Goal: Information Seeking & Learning: Learn about a topic

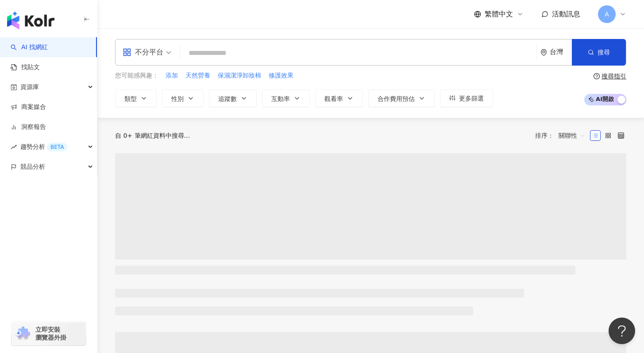
click at [205, 50] on input "search" at bounding box center [358, 53] width 349 height 17
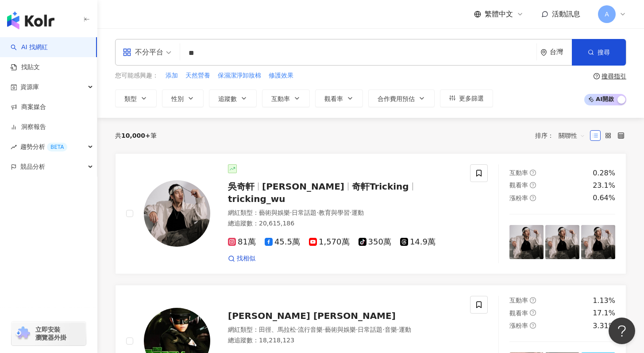
type input "*"
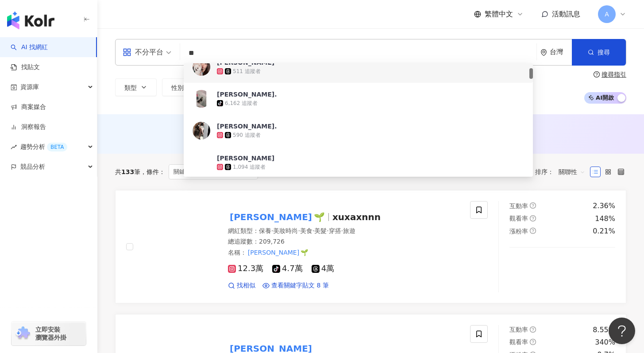
scroll to position [50, 0]
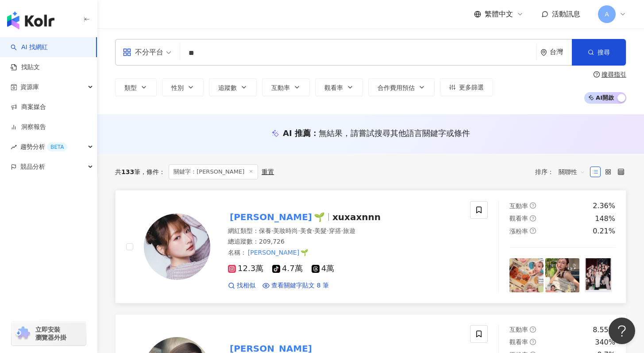
click at [262, 218] on span "小徐 🌱" at bounding box center [280, 216] width 104 height 11
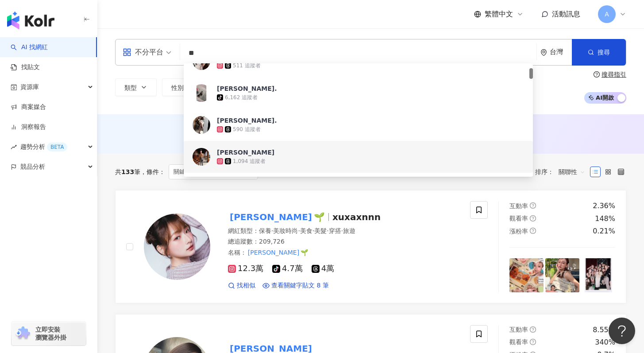
click at [225, 47] on input "**" at bounding box center [358, 53] width 349 height 17
type input "*"
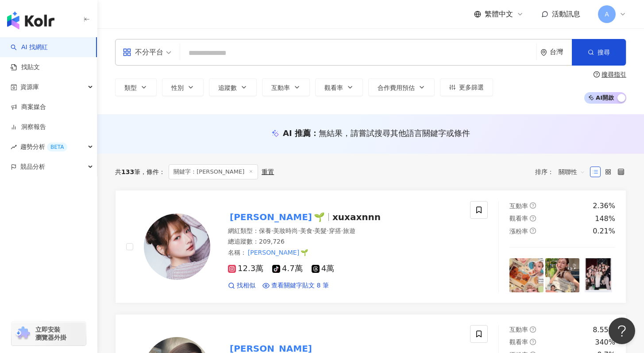
paste input "*****"
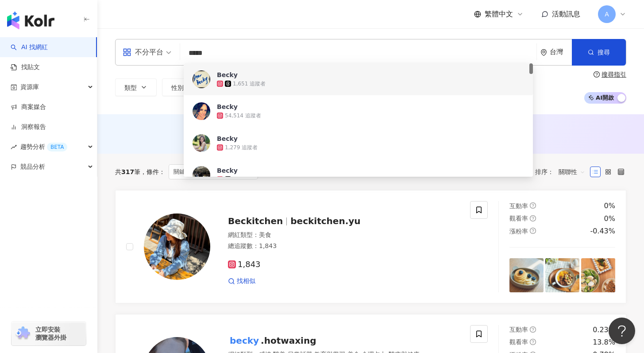
drag, startPoint x: 211, startPoint y: 54, endPoint x: 174, endPoint y: 45, distance: 38.6
click at [174, 45] on div "不分平台 ***** 台灣 搜尋 d62ce1d5-9dd0-4d27-a0a9-ad18891b1c90 08a5ba21-12b3-4b05-95fc-7…" at bounding box center [370, 52] width 511 height 27
paste input "*********"
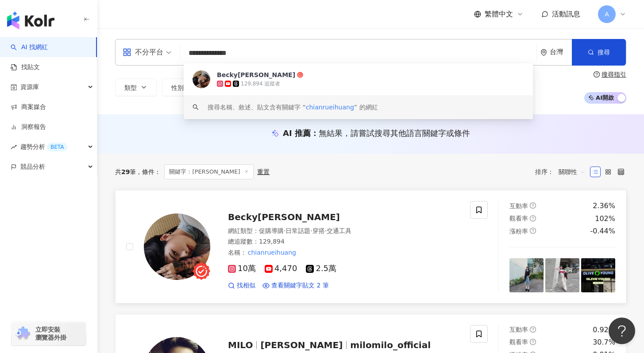
type input "**********"
click at [324, 218] on div "Becky[PERSON_NAME]" at bounding box center [343, 217] width 231 height 12
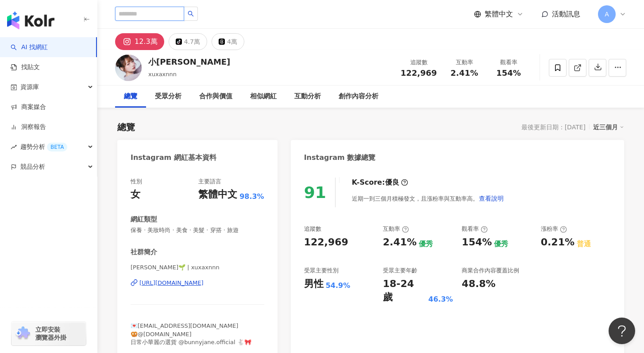
click at [162, 11] on input "search" at bounding box center [149, 14] width 69 height 14
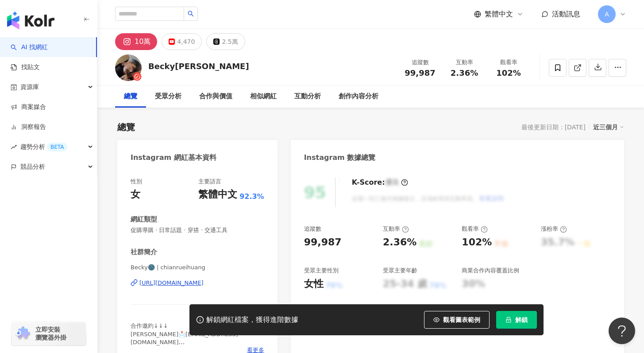
scroll to position [57, 0]
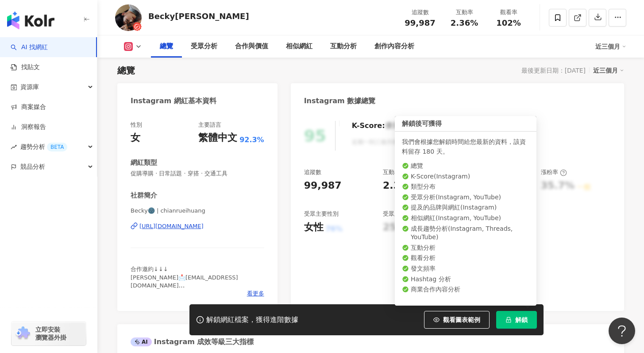
click at [505, 319] on icon "lock" at bounding box center [508, 319] width 6 height 6
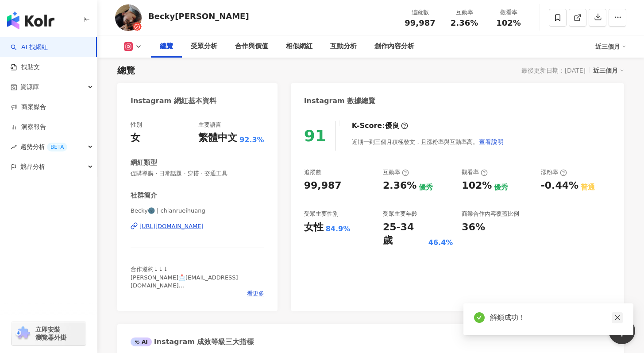
click at [619, 317] on icon "close" at bounding box center [617, 317] width 6 height 6
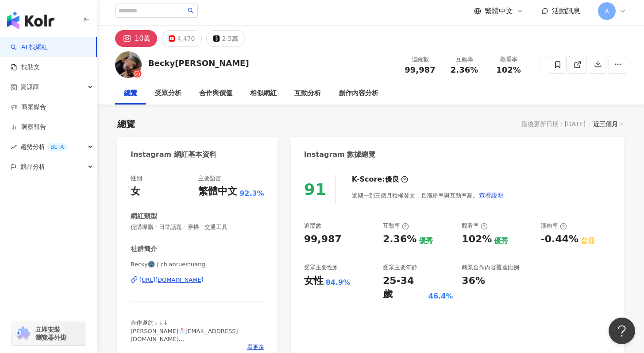
scroll to position [4, 0]
drag, startPoint x: 149, startPoint y: 61, endPoint x: 196, endPoint y: 66, distance: 47.1
click at [196, 66] on div "[PERSON_NAME][PERSON_NAME] 追蹤數 99,987 互動率 2.36% 觀看率 102%" at bounding box center [370, 63] width 546 height 35
copy div "Becky[PERSON_NAME]"
copy div "[URL][DOMAIN_NAME]"
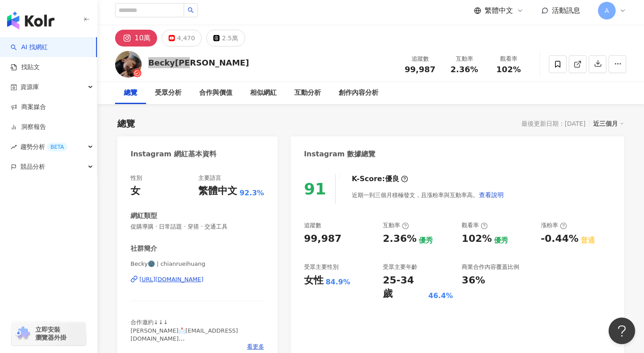
drag, startPoint x: 180, startPoint y: 279, endPoint x: 106, endPoint y: 1, distance: 287.9
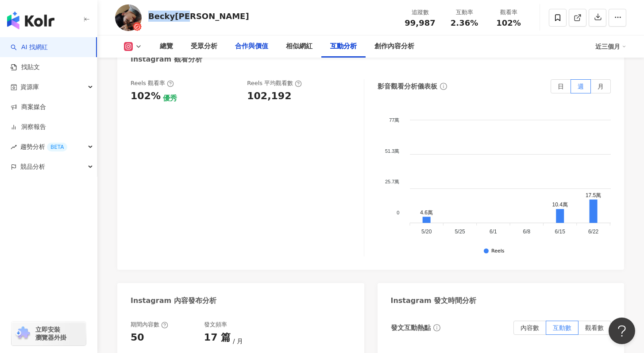
scroll to position [2077, 0]
drag, startPoint x: 244, startPoint y: 62, endPoint x: 286, endPoint y: 65, distance: 42.2
click at [286, 79] on div "Reels 觀看率 102% 優秀 Reels 平均觀看數 102,192" at bounding box center [242, 91] width 224 height 24
copy div "102,192"
click at [48, 43] on link "AI 找網紅" at bounding box center [29, 47] width 37 height 9
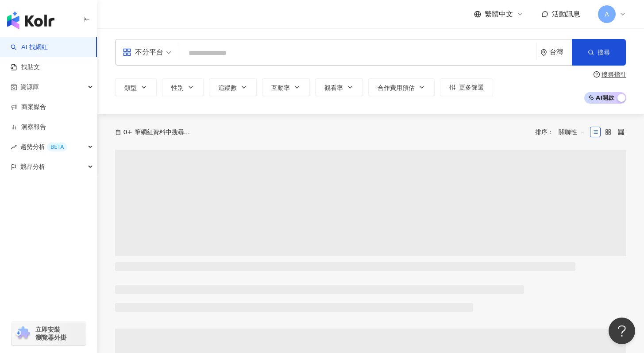
click at [232, 50] on input "search" at bounding box center [358, 53] width 349 height 17
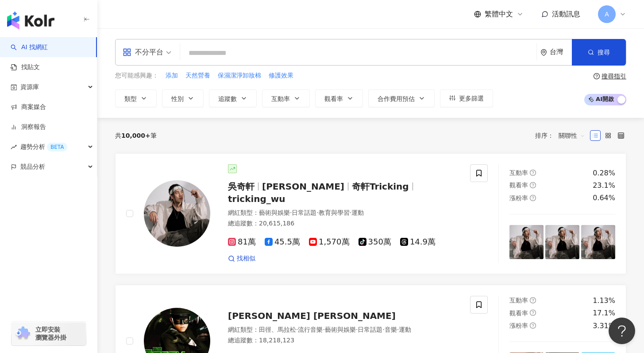
click at [217, 54] on input "search" at bounding box center [358, 53] width 349 height 17
paste input "*********"
type input "*********"
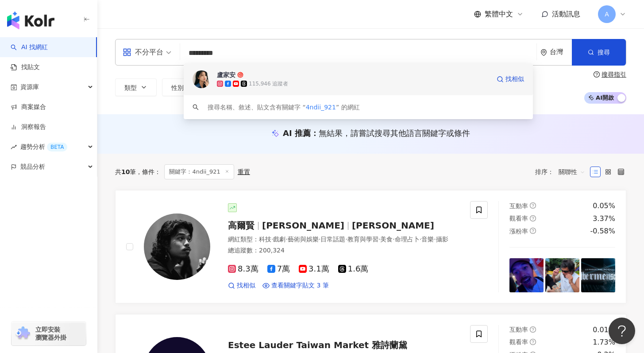
click at [337, 88] on div "115,946 追蹤者" at bounding box center [353, 83] width 273 height 9
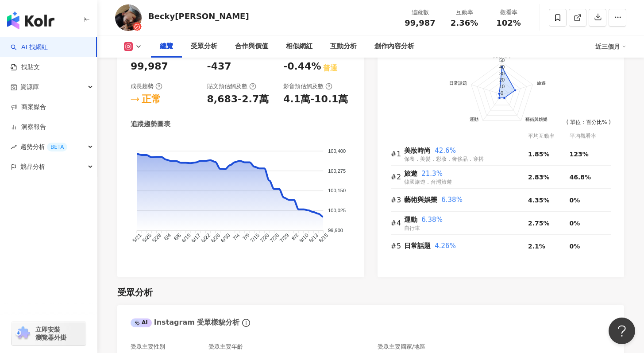
scroll to position [542, 0]
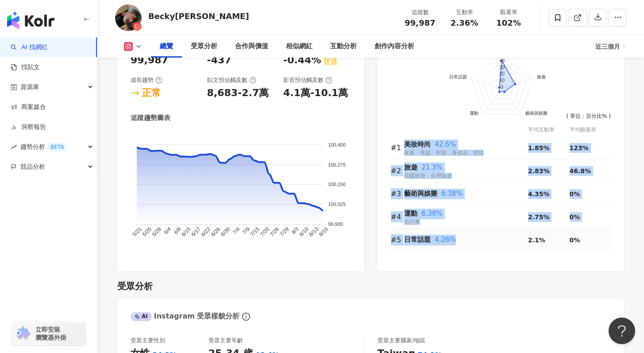
drag, startPoint x: 406, startPoint y: 143, endPoint x: 476, endPoint y: 237, distance: 117.6
click at [477, 237] on tbody "#1 美妝時尚 42.6% 保養．美髮．彩妝．奢侈品．穿搭 1.85% 123% #2 旅遊 21.3% 韓國旅遊．台灣旅遊 2.83% 46.8% #3 藝…" at bounding box center [501, 193] width 220 height 115
copy tbody "美妝時尚 42.6% 保養．美髮．彩妝．奢侈品．穿搭 1.85% 123% #2 旅遊 21.3% 韓國旅遊．台灣旅遊 2.83% 46.8% #3 藝術與娛…"
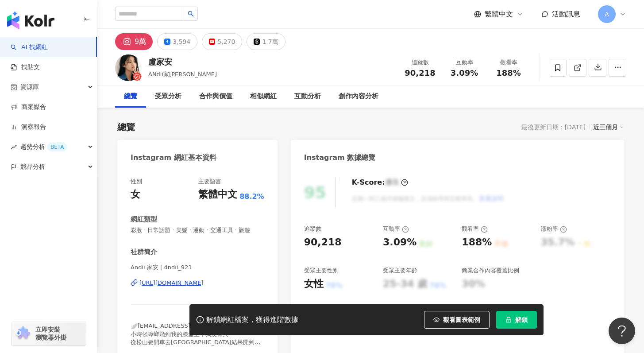
click at [513, 317] on button "解鎖" at bounding box center [516, 320] width 41 height 18
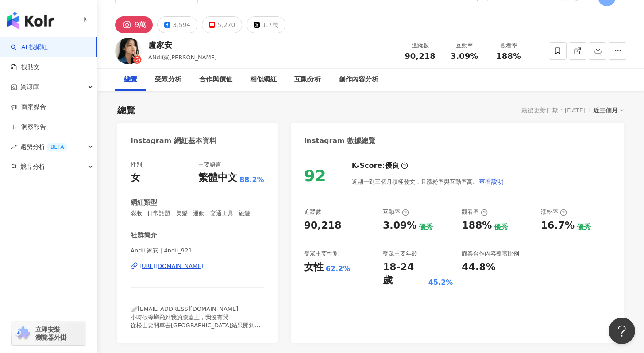
scroll to position [17, 0]
drag, startPoint x: 144, startPoint y: 265, endPoint x: 170, endPoint y: 7, distance: 258.8
drag, startPoint x: 149, startPoint y: 56, endPoint x: 187, endPoint y: 58, distance: 38.1
click at [187, 58] on div "盧家安 ANdii家安 追蹤數 90,218 互動率 3.09% 觀看率 188%" at bounding box center [370, 50] width 546 height 35
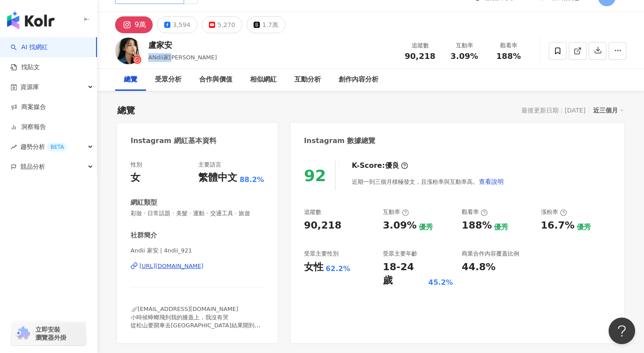
copy span "ANdii家[PERSON_NAME]"
click at [376, 90] on div "創作內容分析" at bounding box center [359, 80] width 58 height 22
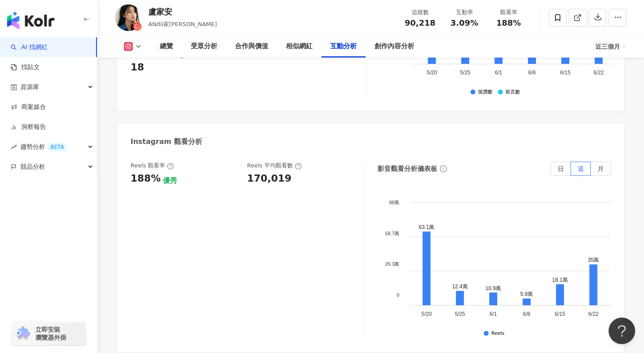
scroll to position [1934, 0]
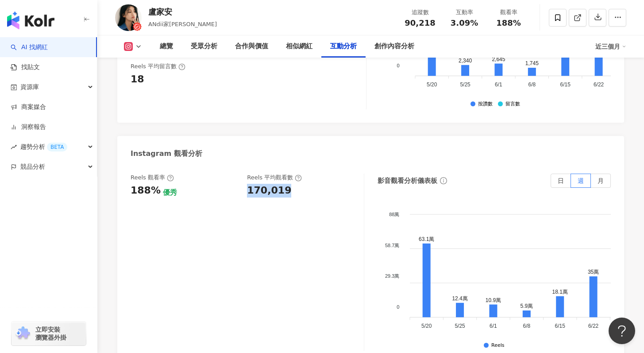
drag, startPoint x: 243, startPoint y: 173, endPoint x: 283, endPoint y: 176, distance: 40.3
click at [283, 176] on div "Reels 觀看率 188% 優秀 Reels 平均觀看數 170,019" at bounding box center [242, 185] width 224 height 24
copy div "170,019"
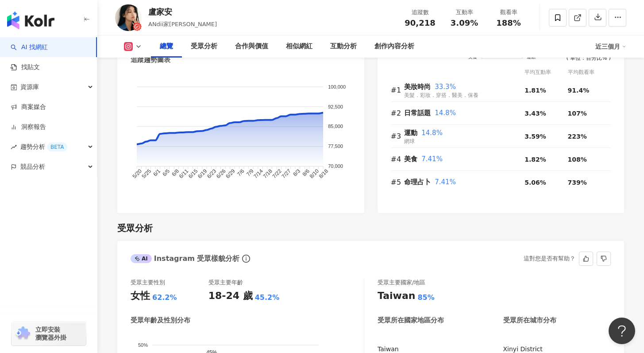
scroll to position [441, 0]
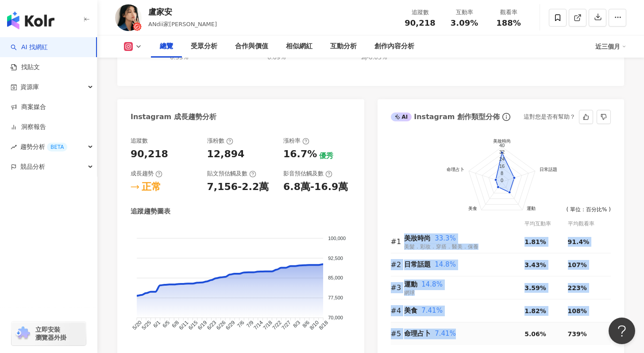
drag, startPoint x: 404, startPoint y: 236, endPoint x: 470, endPoint y: 334, distance: 117.9
click at [470, 334] on tbody "#1 美妝時尚 33.3% 美髮．彩妝．穿搭．醫美．保養 1.81% 91.4% #2 日常話題 14.8% 3.43% 107% #3 運動 14.8% 網…" at bounding box center [501, 287] width 220 height 115
copy tbody "美妝時尚 33.3% 美髮．彩妝．穿搭．醫美．保養 1.81% 91.4% #2 日常話題 14.8% 3.43% 107% #3 運動 14.8% 網球 3…"
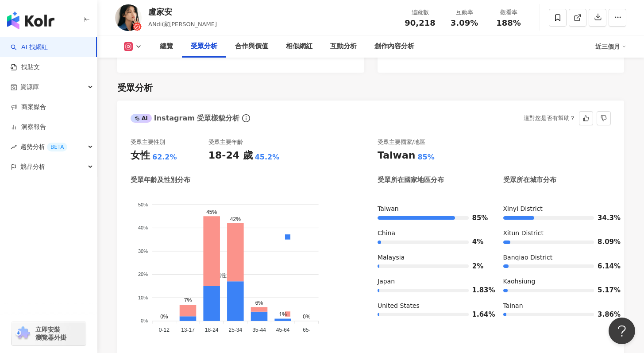
scroll to position [743, 0]
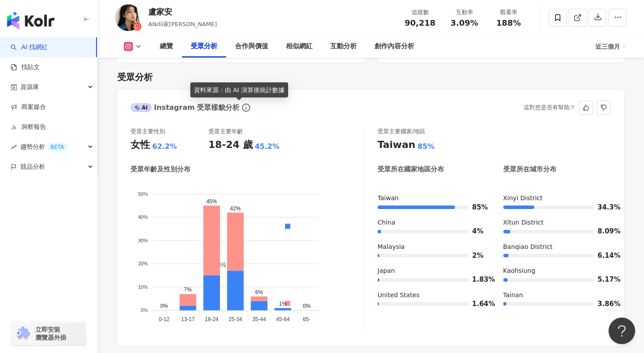
click at [242, 111] on icon "info-circle" at bounding box center [246, 108] width 8 height 8
click at [311, 130] on div "受眾主要性別 女性 62.2% 受眾主要年齡 18-24 歲 45.2%" at bounding box center [246, 139] width 233 height 24
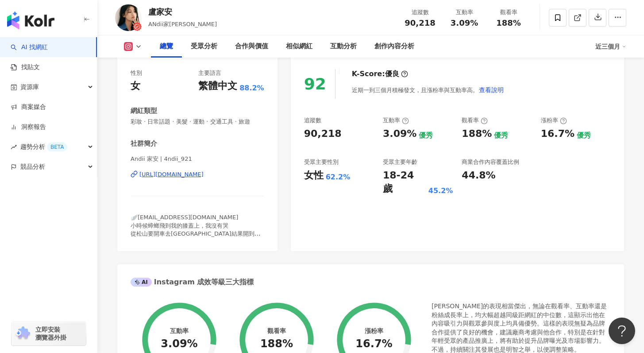
scroll to position [0, 0]
